Goal: Task Accomplishment & Management: Manage account settings

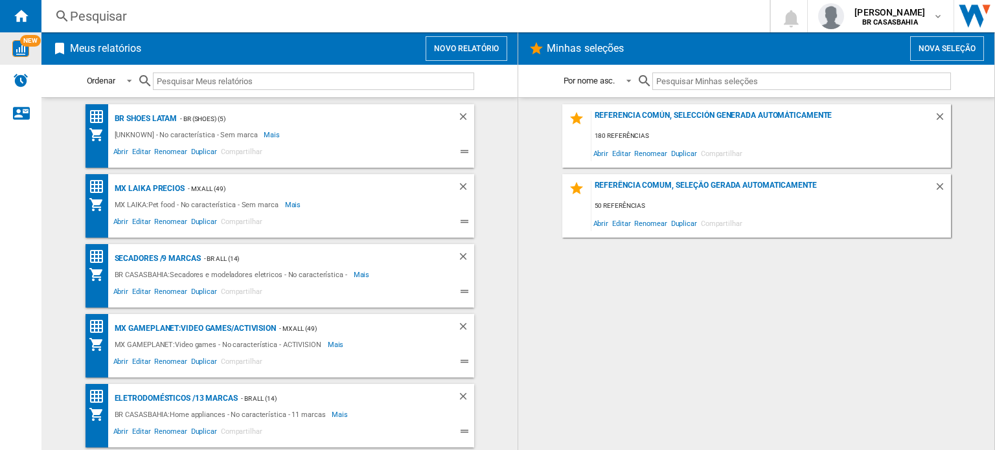
click at [21, 43] on span "NEW" at bounding box center [30, 41] width 21 height 12
click at [23, 50] on img "WiseCard" at bounding box center [20, 48] width 17 height 17
click at [918, 22] on b "BR CASASBAHIA" at bounding box center [890, 22] width 56 height 8
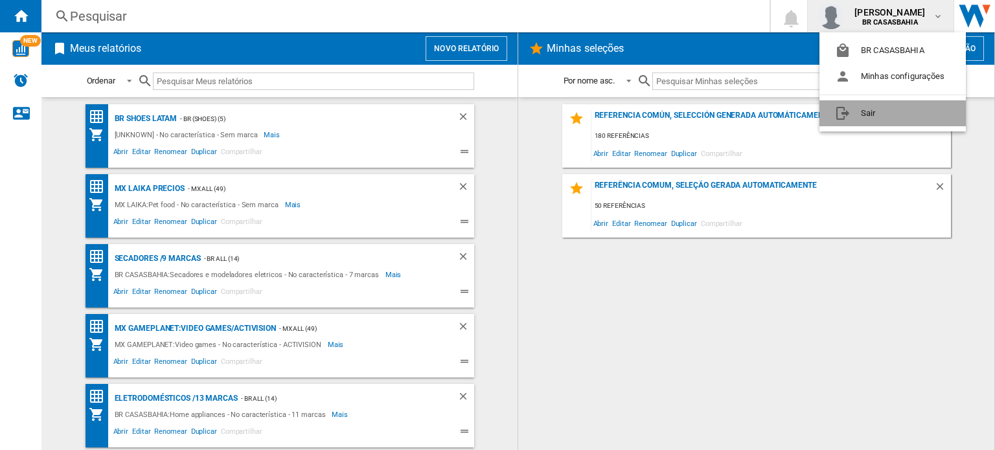
click at [925, 111] on button "Sair" at bounding box center [893, 113] width 146 height 26
